Goal: Task Accomplishment & Management: Manage account settings

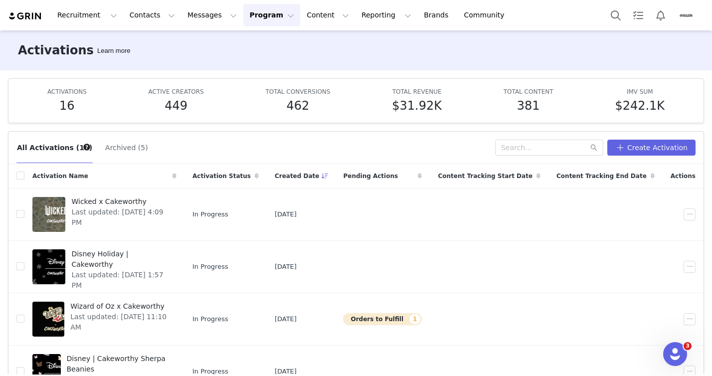
click at [199, 47] on div "Activations Learn more" at bounding box center [356, 50] width 712 height 40
click at [73, 19] on button "Recruitment Recruitment" at bounding box center [87, 15] width 72 height 22
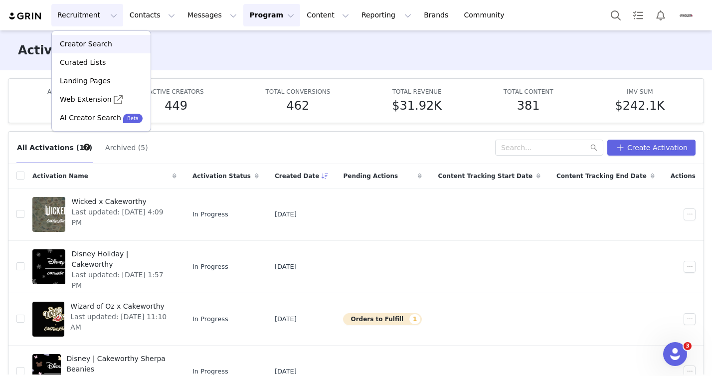
click at [101, 46] on p "Creator Search" at bounding box center [86, 44] width 52 height 10
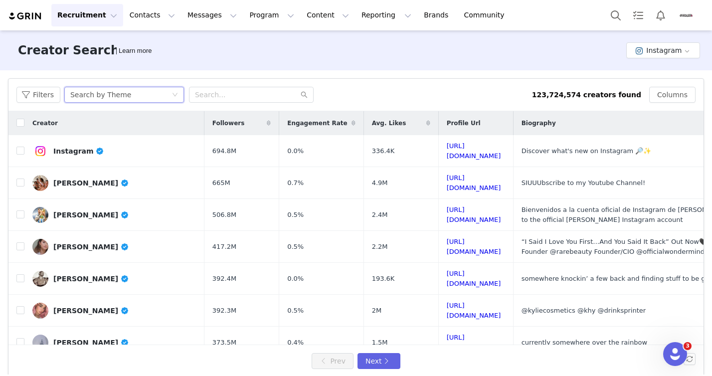
click at [159, 92] on div "Search by Theme" at bounding box center [120, 94] width 101 height 15
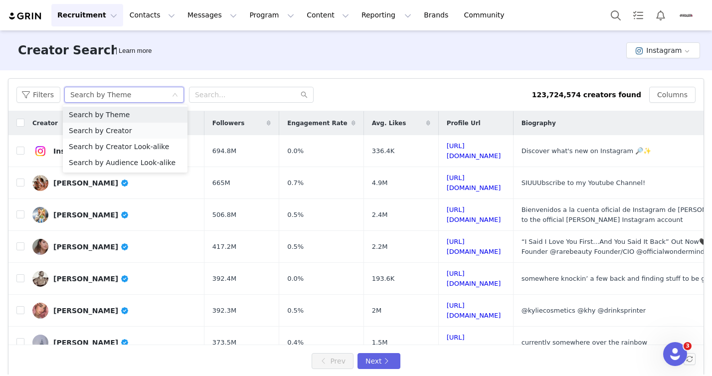
click at [149, 132] on li "Search by Creator" at bounding box center [125, 131] width 125 height 16
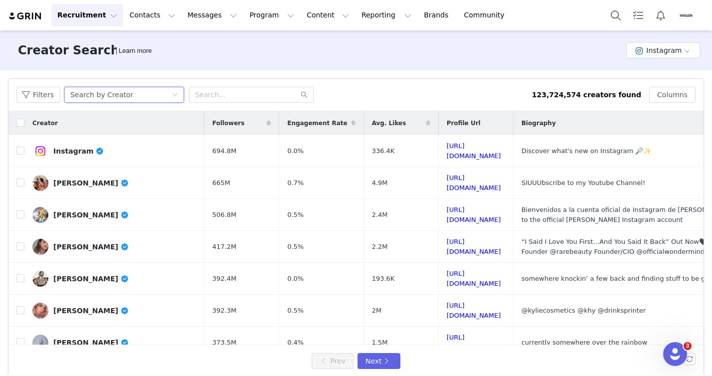
click at [615, 52] on div "Creator Search Learn more Instagram" at bounding box center [356, 50] width 712 height 40
click at [633, 51] on button "Instagram" at bounding box center [664, 50] width 74 height 16
click at [641, 105] on li "YouTube" at bounding box center [658, 103] width 70 height 16
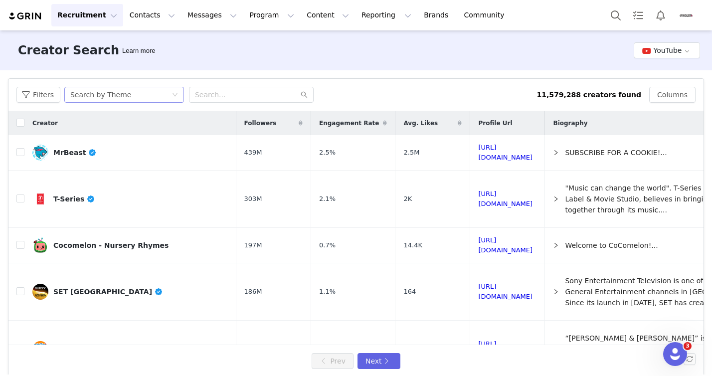
click at [143, 96] on div "Search by Theme" at bounding box center [120, 94] width 101 height 15
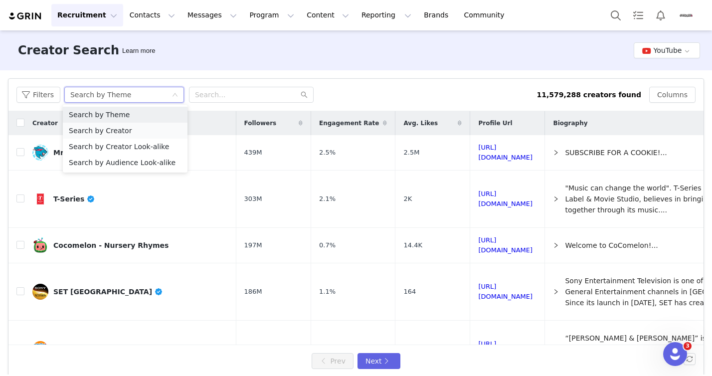
click at [126, 127] on li "Search by Creator" at bounding box center [125, 131] width 125 height 16
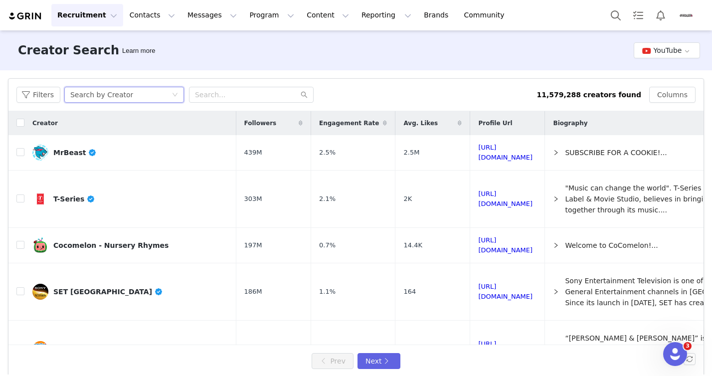
click at [123, 95] on div "Search by Creator" at bounding box center [101, 94] width 63 height 15
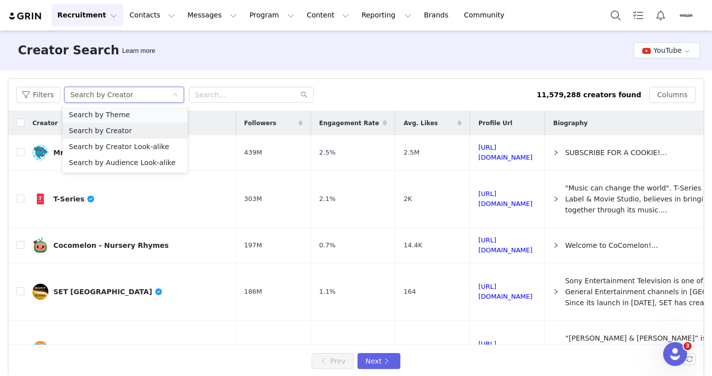
click at [135, 112] on li "Search by Theme" at bounding box center [125, 115] width 125 height 16
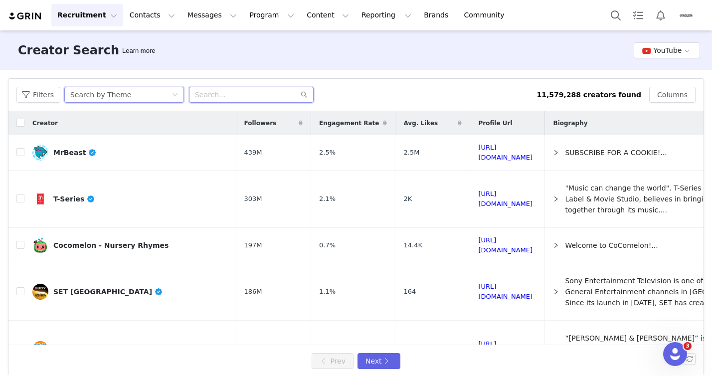
click at [221, 93] on input "text" at bounding box center [251, 95] width 125 height 16
click at [301, 16] on button "Content Content" at bounding box center [328, 15] width 54 height 22
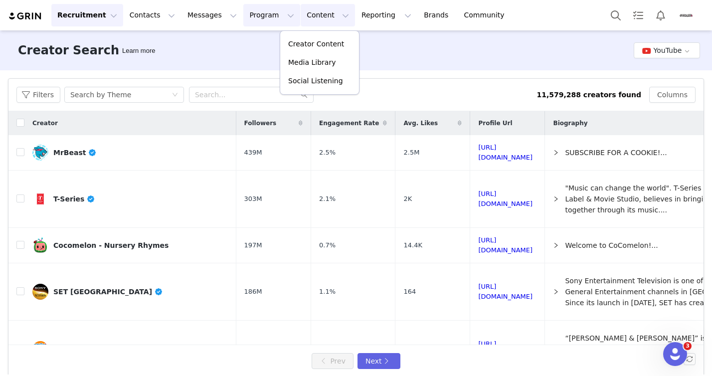
click at [262, 14] on button "Program Program" at bounding box center [271, 15] width 57 height 22
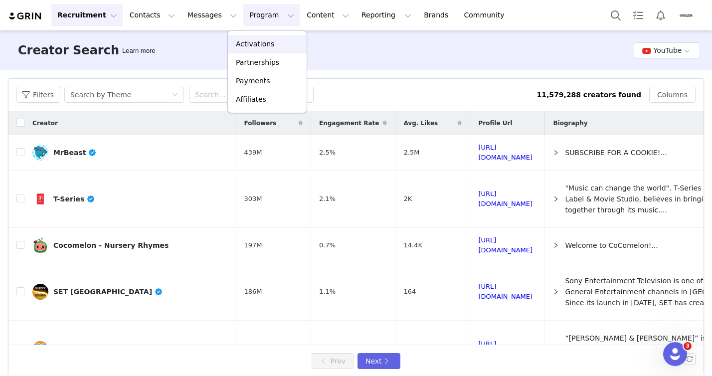
click at [259, 47] on p "Activations" at bounding box center [255, 44] width 38 height 10
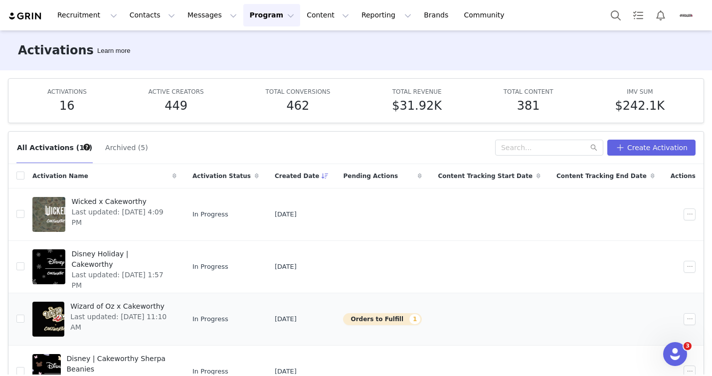
click at [145, 313] on span "Last updated: [DATE] 11:10 AM" at bounding box center [120, 322] width 100 height 21
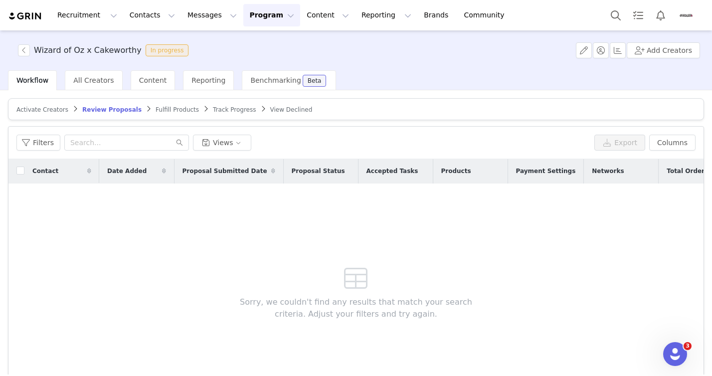
click at [162, 113] on div "Fulfill Products" at bounding box center [177, 110] width 43 height 8
click at [162, 111] on span "Fulfill Products" at bounding box center [177, 109] width 43 height 7
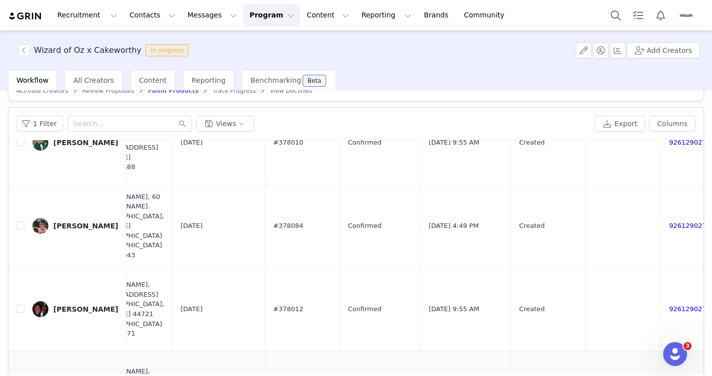
scroll to position [229, 566]
click at [604, 225] on button "button" at bounding box center [610, 226] width 12 height 12
click at [604, 145] on button "button" at bounding box center [610, 143] width 12 height 12
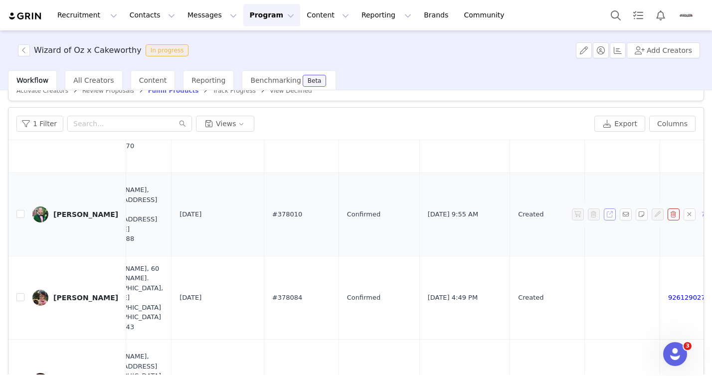
click at [604, 218] on button "button" at bounding box center [610, 215] width 12 height 12
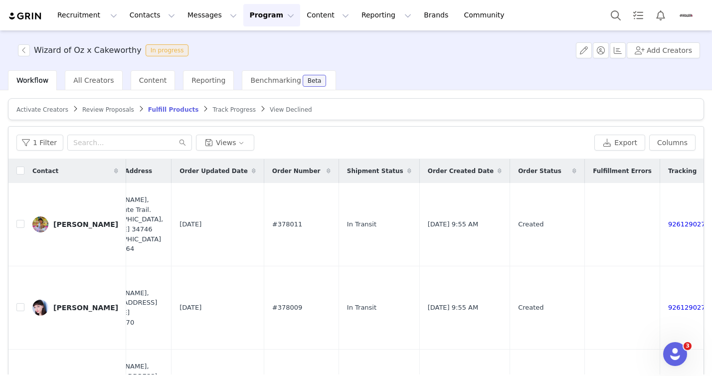
click at [32, 50] on span "Wizard of Oz x Cakeworthy In progress" at bounding box center [105, 50] width 175 height 12
click at [23, 51] on button "button" at bounding box center [24, 50] width 12 height 12
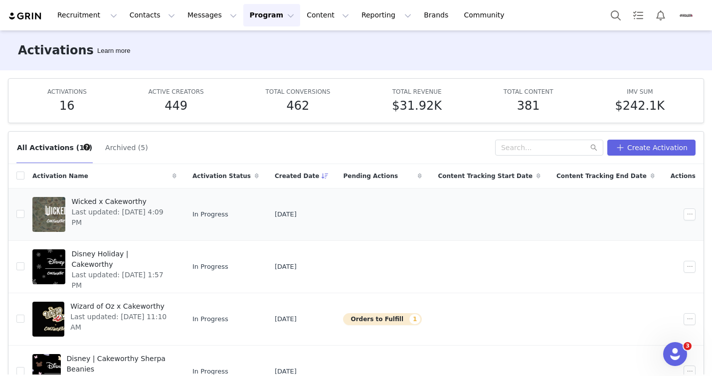
click at [125, 204] on span "Wicked x Cakeworthy" at bounding box center [120, 202] width 99 height 10
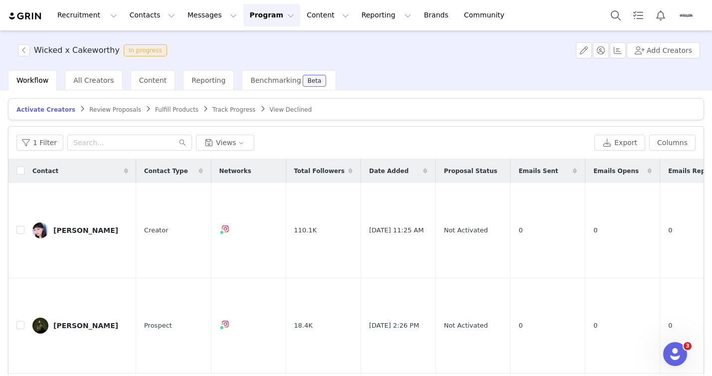
click at [364, 55] on div "Wicked x Cakeworthy In progress Add Creators" at bounding box center [356, 50] width 712 height 40
click at [590, 51] on button "button" at bounding box center [584, 50] width 16 height 16
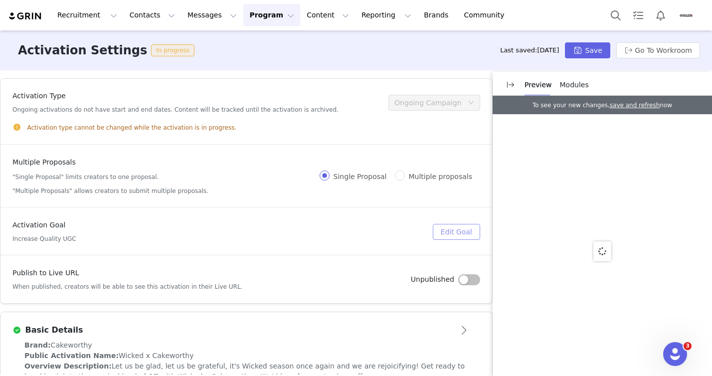
scroll to position [2, 0]
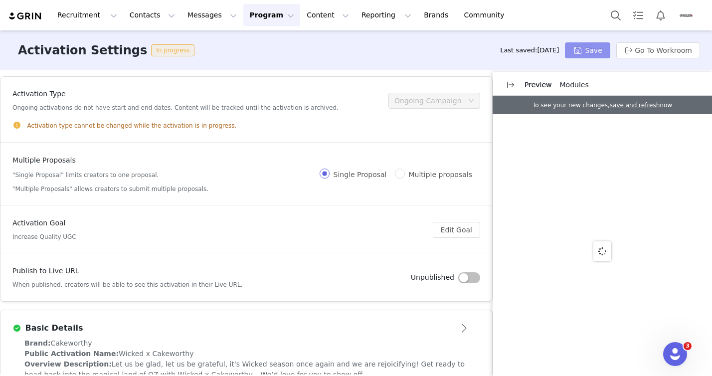
click at [583, 53] on button "Save" at bounding box center [587, 50] width 45 height 16
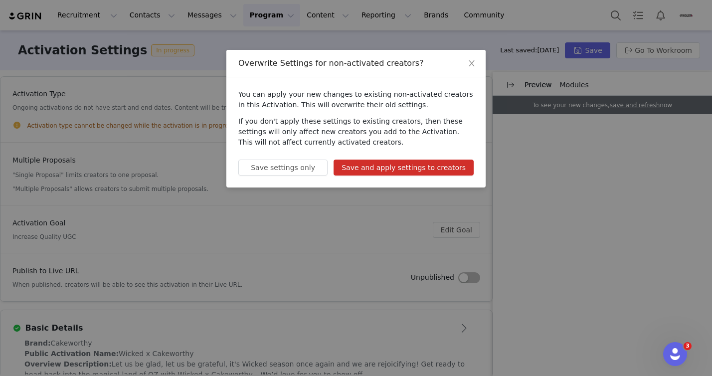
click at [391, 172] on button "Save and apply settings to creators" at bounding box center [404, 168] width 140 height 16
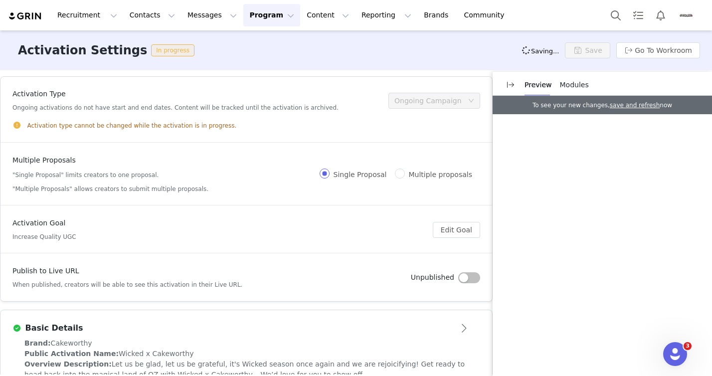
scroll to position [0, 0]
